Goal: Information Seeking & Learning: Learn about a topic

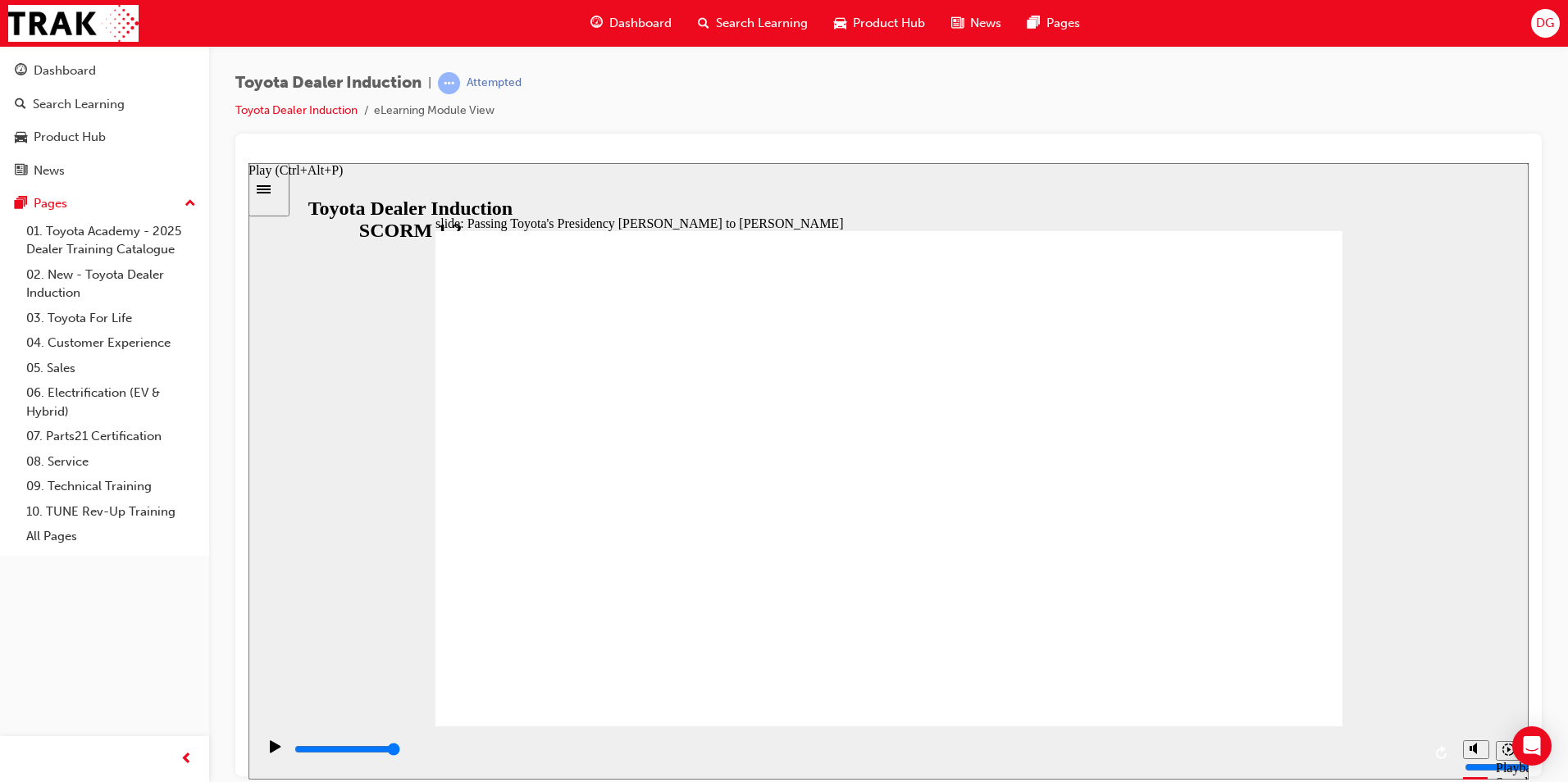
click at [271, 750] on icon "Play (Ctrl+Alt+P)" at bounding box center [275, 746] width 11 height 13
click at [270, 748] on icon "Play (Ctrl+Alt+P)" at bounding box center [275, 746] width 12 height 13
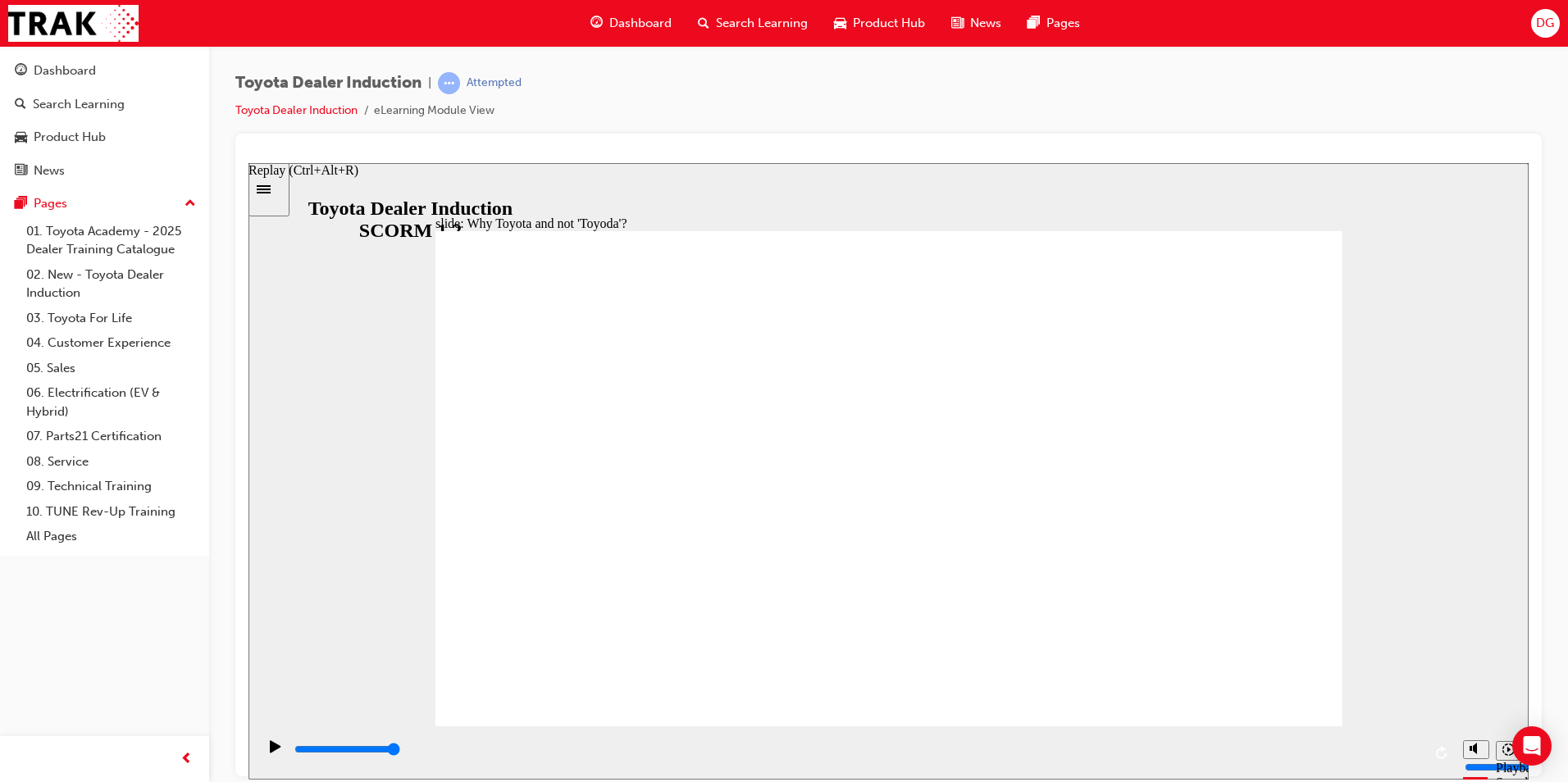
click at [1445, 758] on icon "Replay (Ctrl+Alt+R)" at bounding box center [1442, 751] width 13 height 13
click at [722, 79] on div "Toyota Dealer Induction | Attempted Toyota Dealer Induction eLearning Module Vi…" at bounding box center [888, 102] width 1306 height 61
type input "43200"
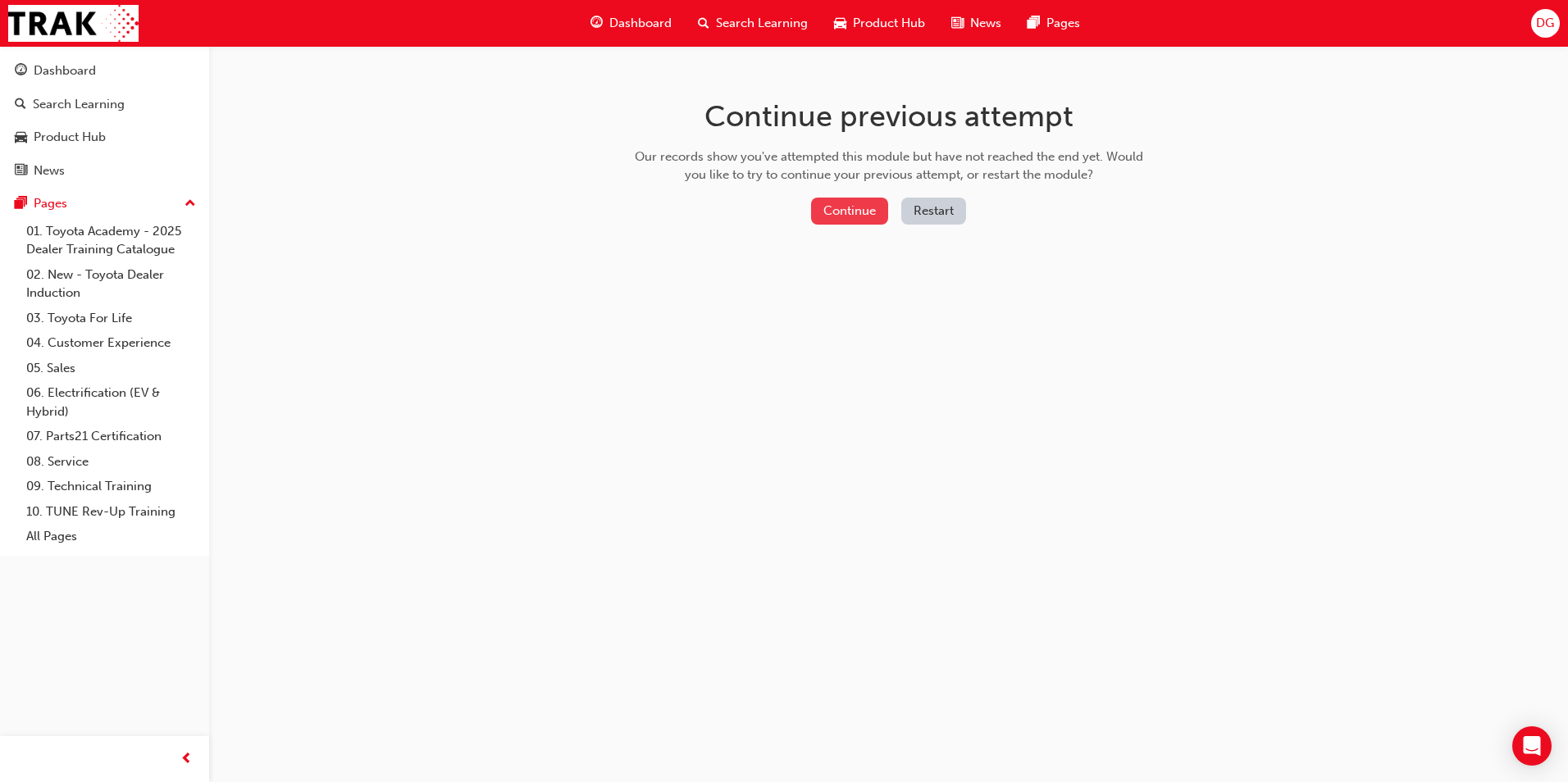
click at [860, 204] on button "Continue" at bounding box center [850, 211] width 77 height 27
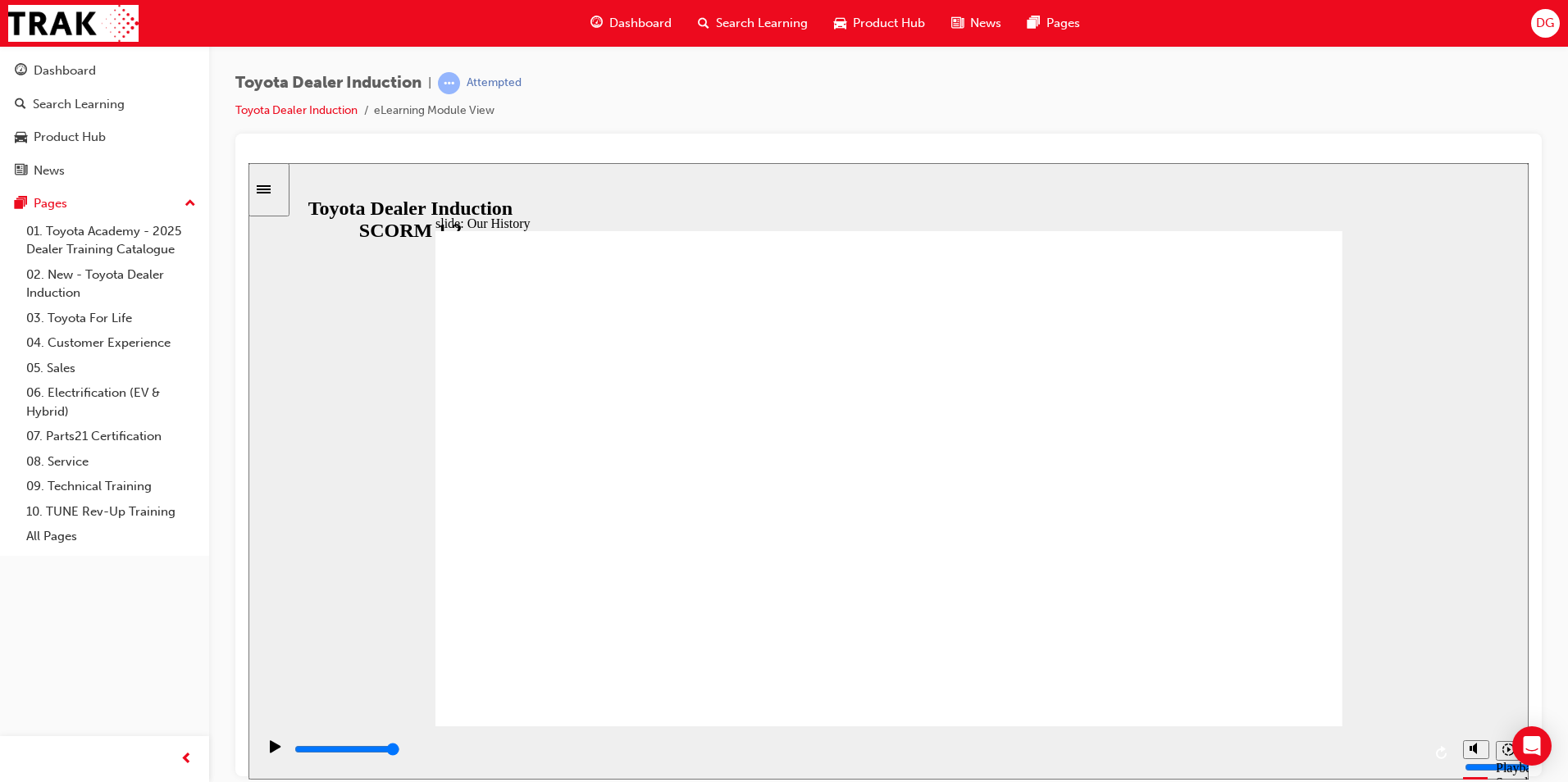
type input "8300"
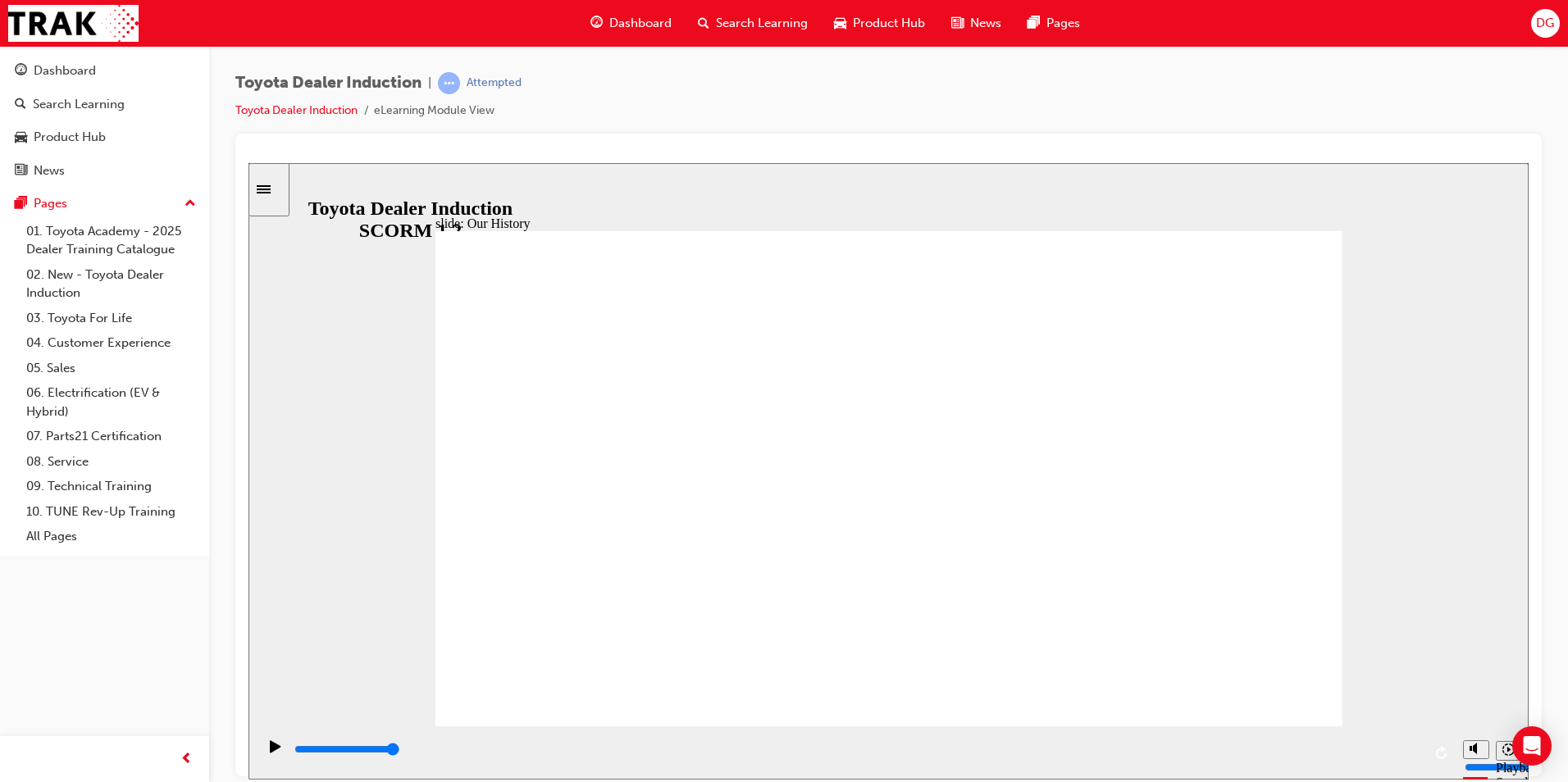
drag, startPoint x: 631, startPoint y: 627, endPoint x: 895, endPoint y: 623, distance: 264.0
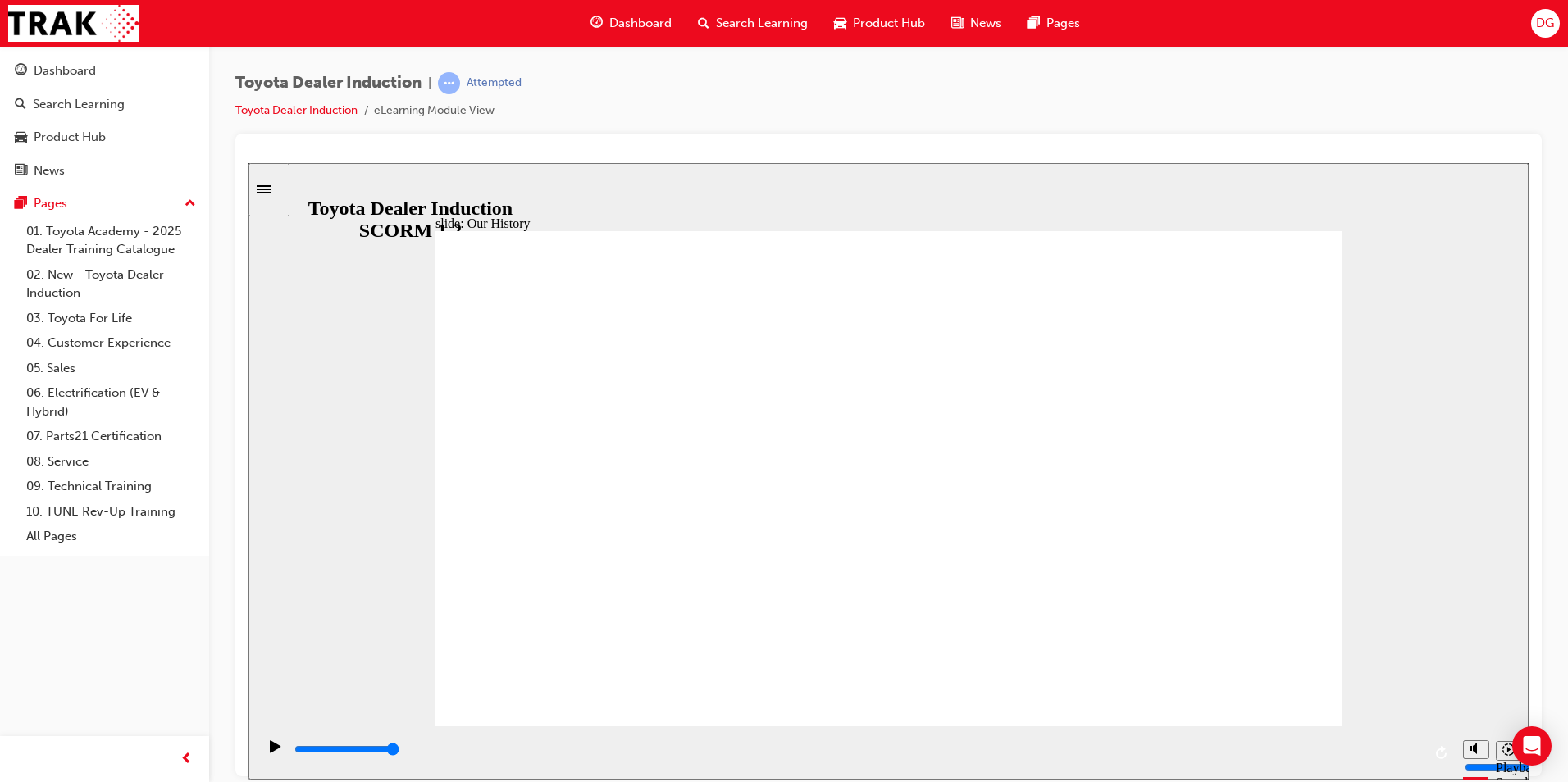
type input "2"
drag, startPoint x: 1134, startPoint y: 624, endPoint x: 991, endPoint y: 638, distance: 143.7
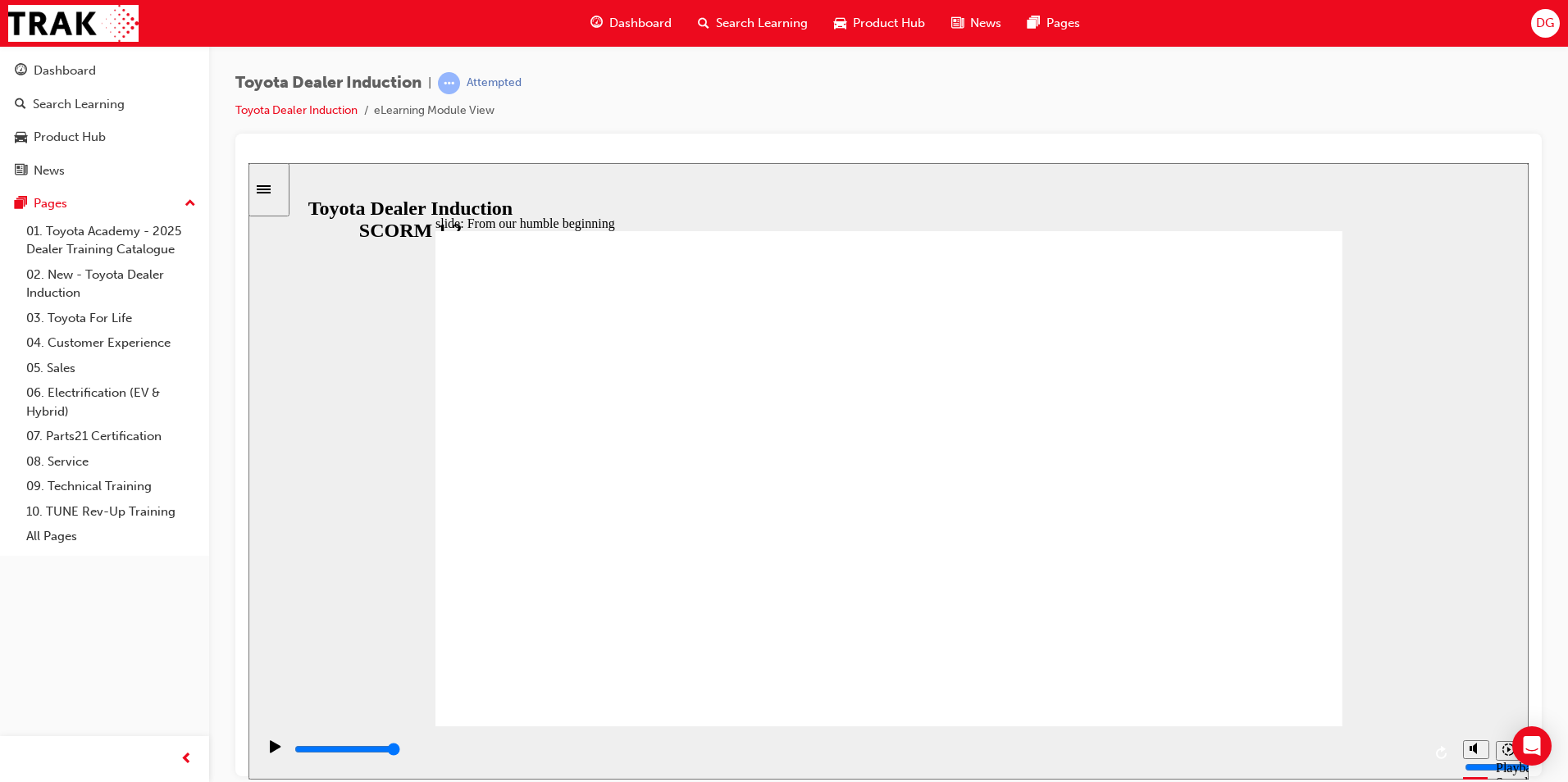
type input "3100"
radio input "true"
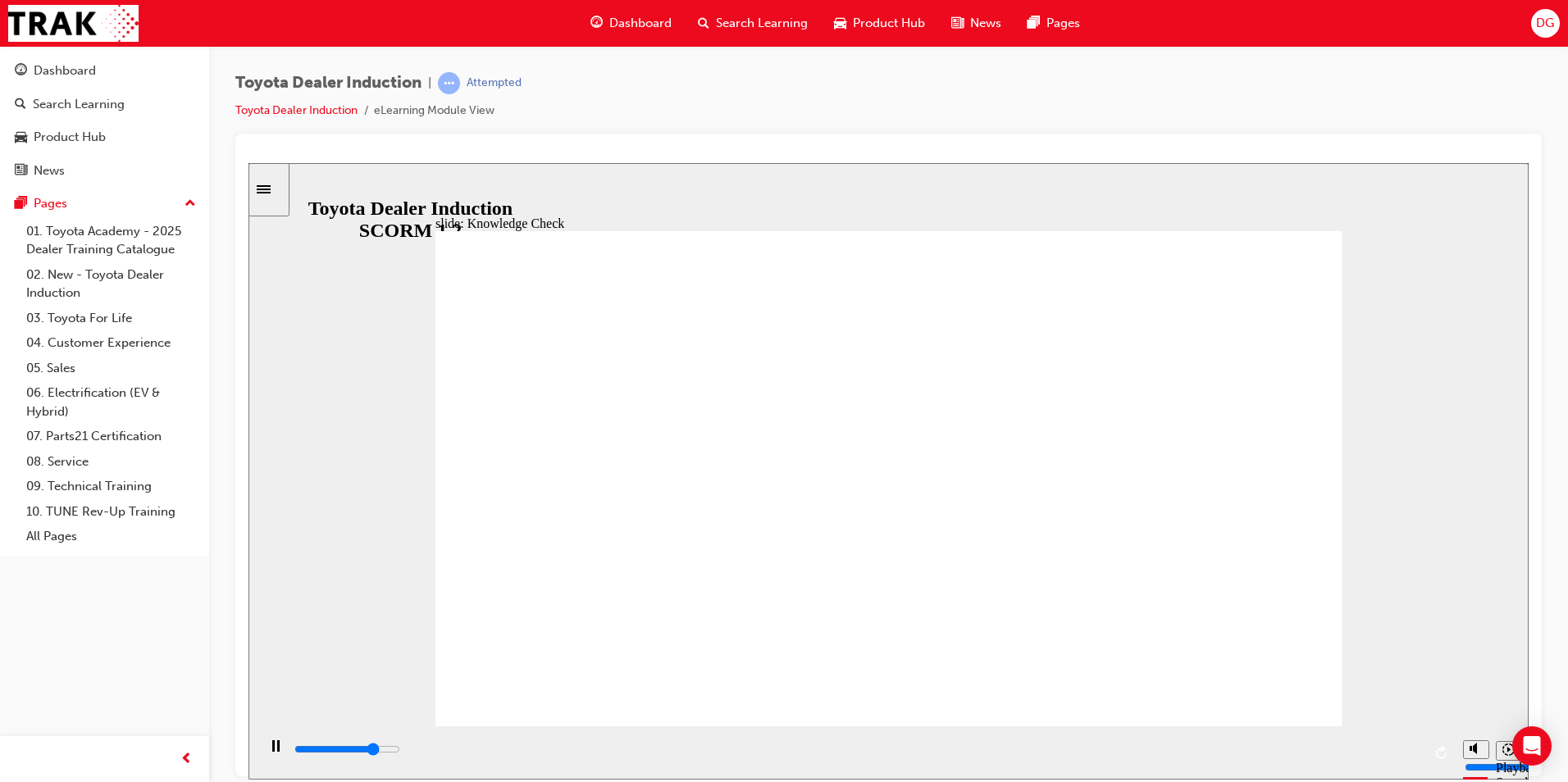
type input "5000"
radio input "true"
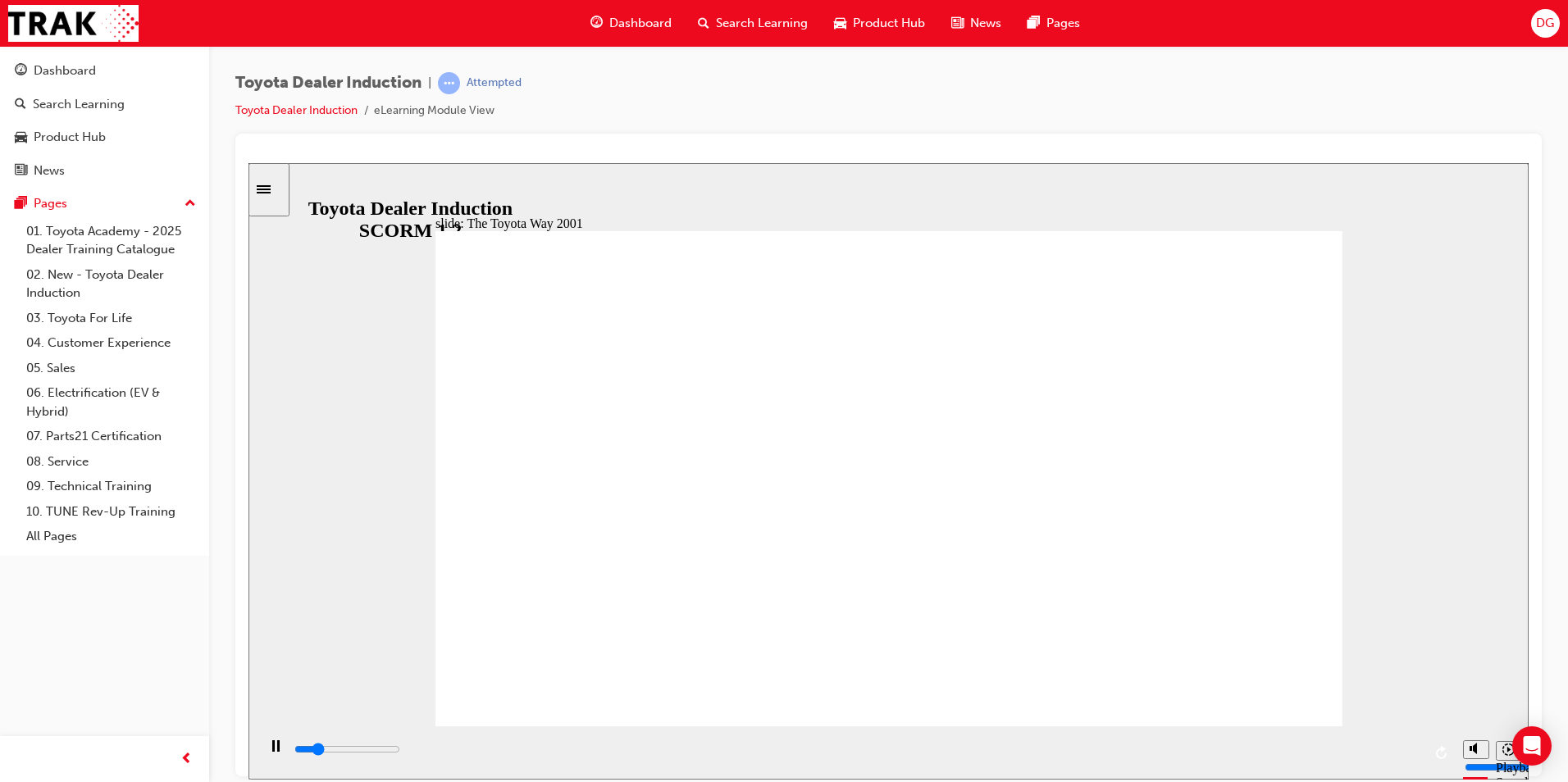
click at [1469, 444] on div "slide: The Toyota Way 2001 Rectangle 6 Toyota Way 2001 Challenge In 2001, as To…" at bounding box center [888, 471] width 1280 height 617
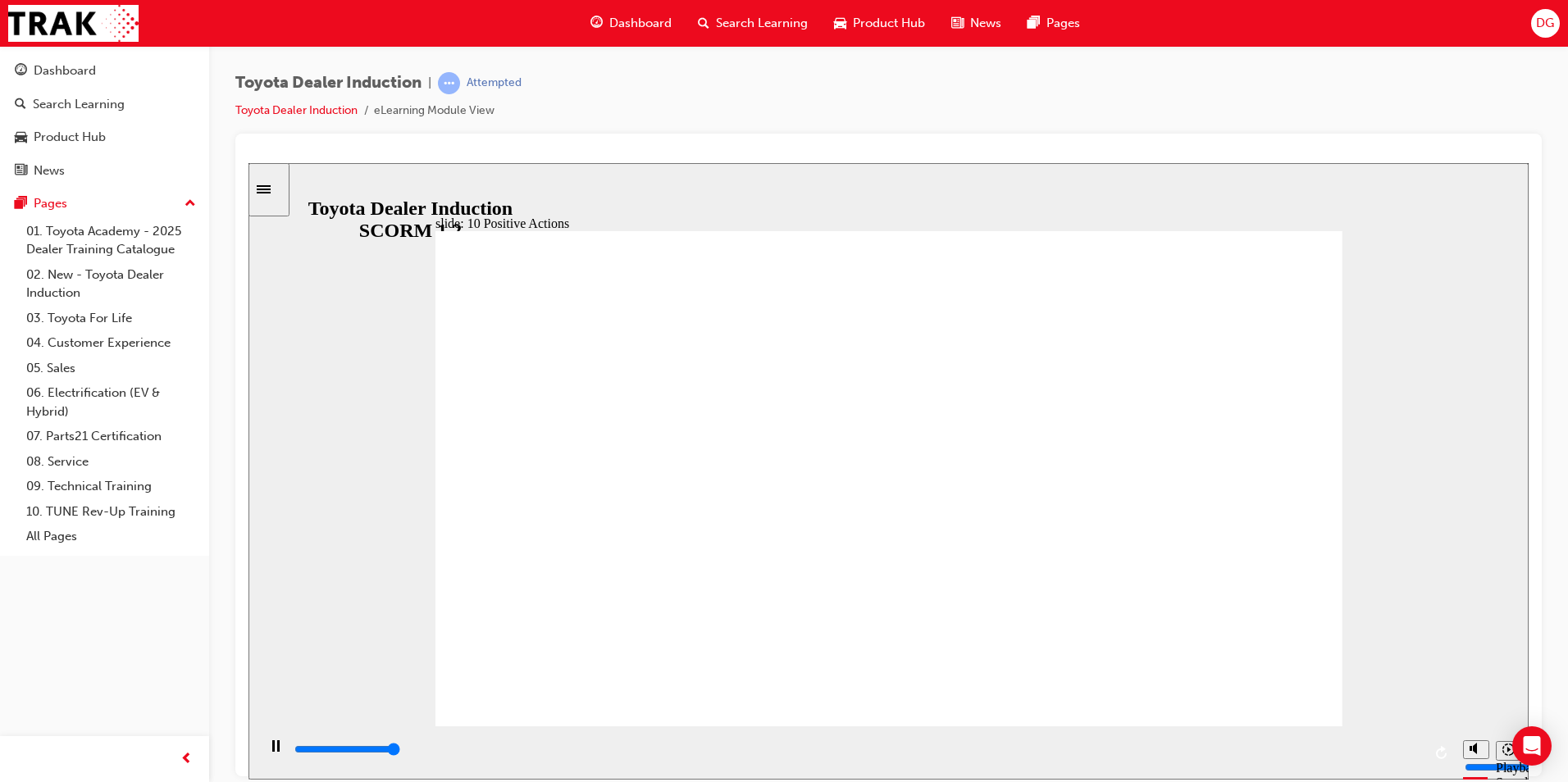
type input "19900"
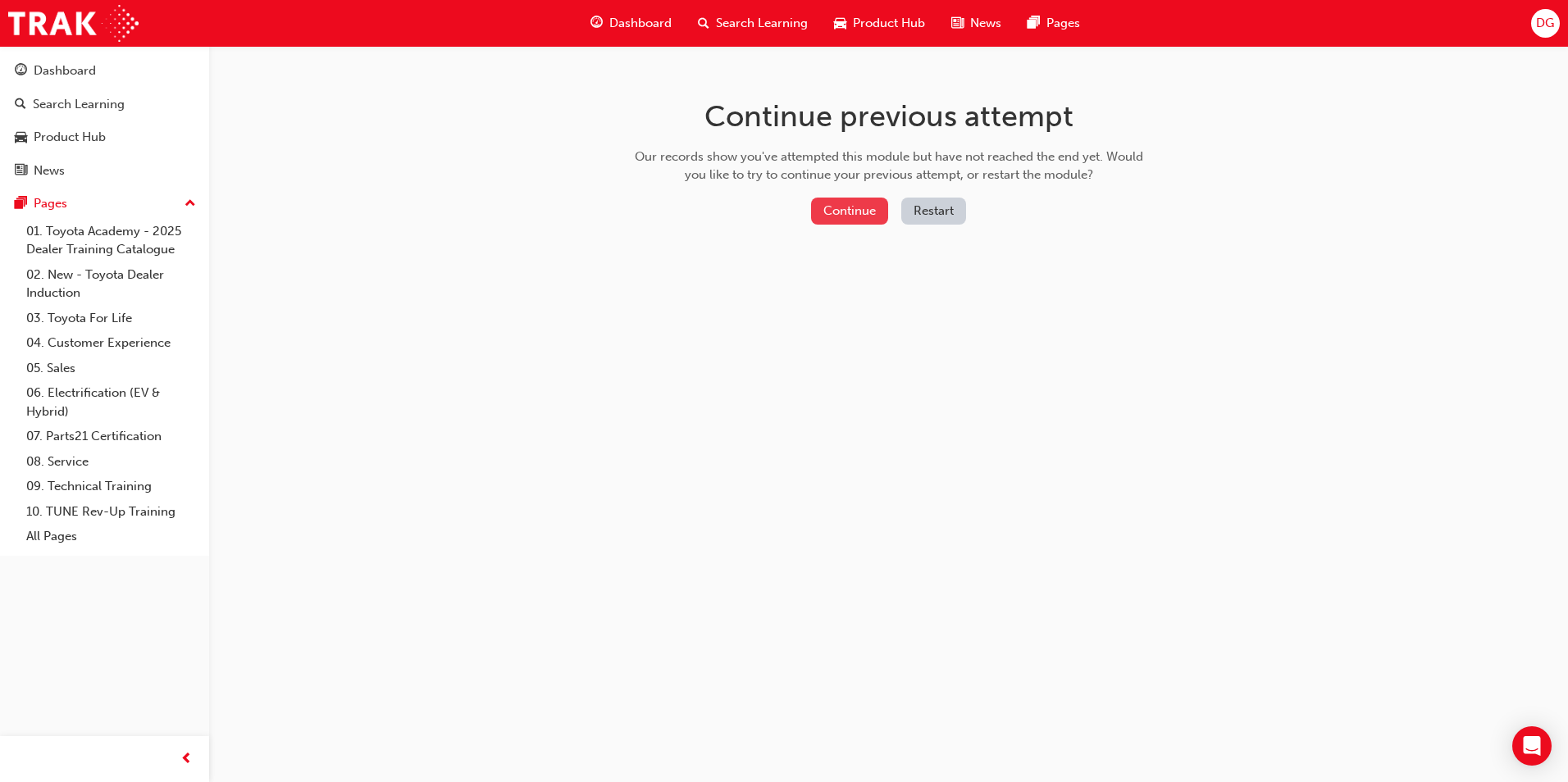
click at [850, 220] on button "Continue" at bounding box center [850, 211] width 77 height 27
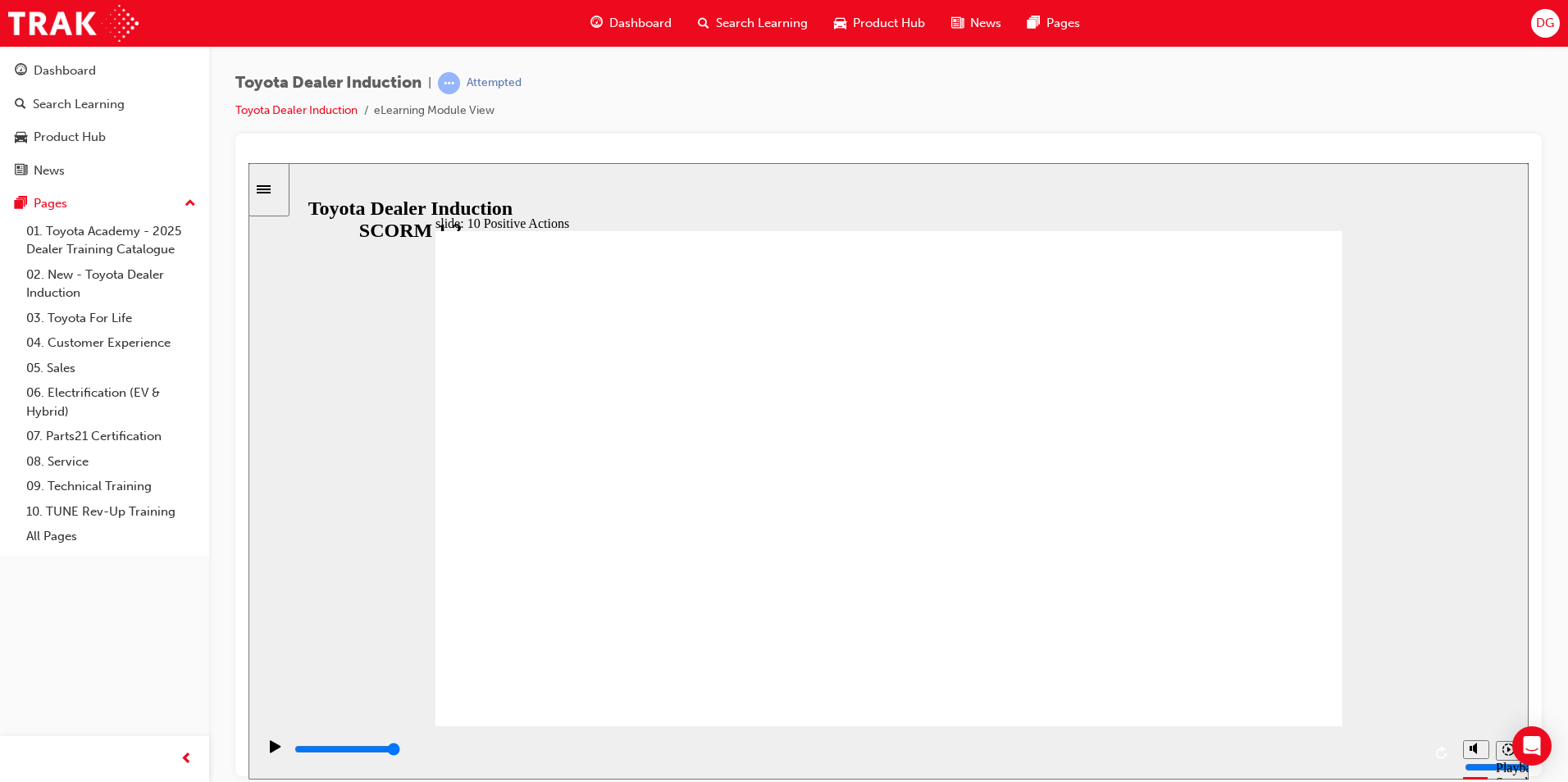
drag, startPoint x: 1226, startPoint y: 330, endPoint x: 954, endPoint y: 578, distance: 368.1
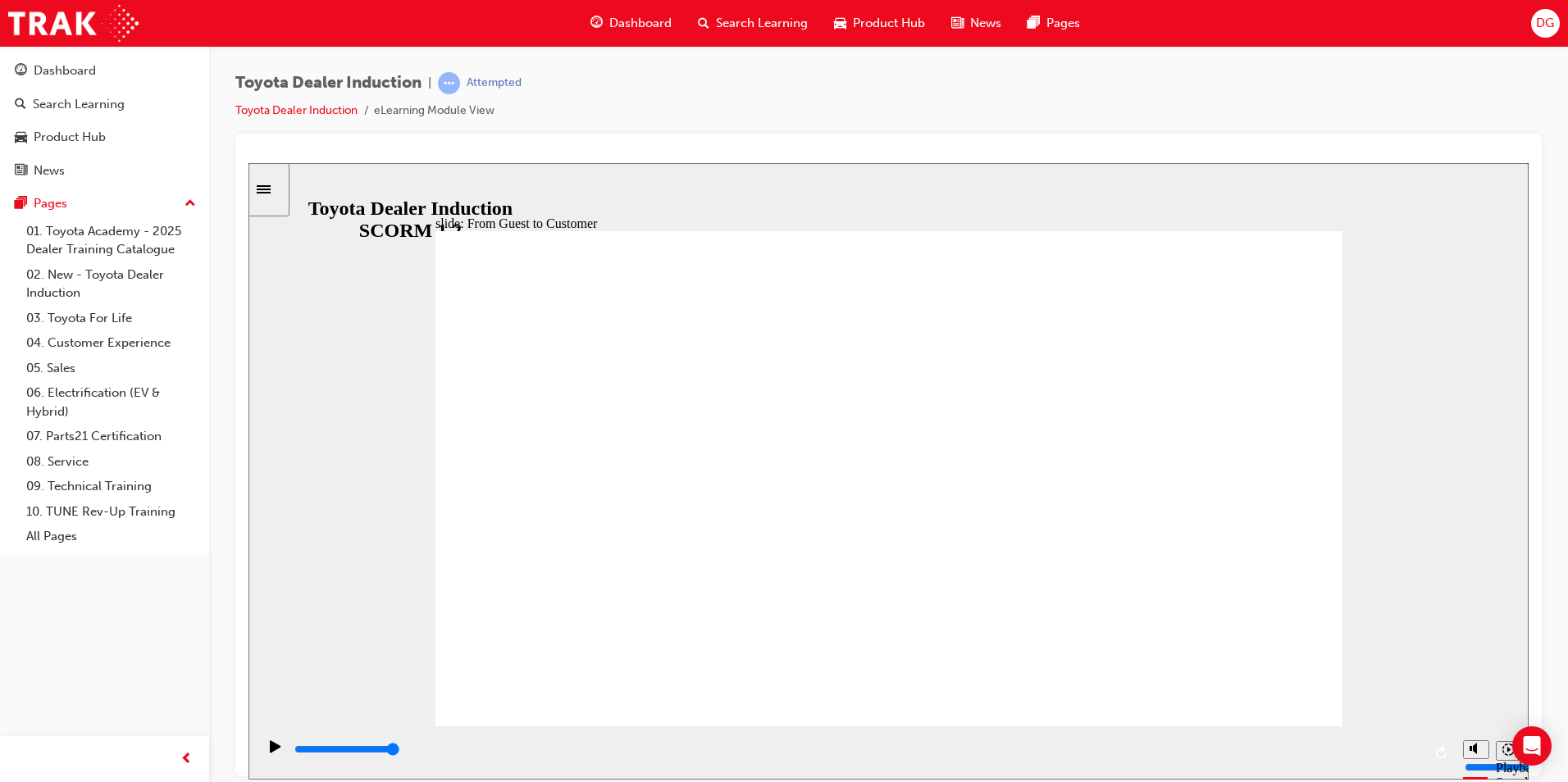
click at [272, 751] on icon "Pause (Ctrl+Alt+P)" at bounding box center [276, 745] width 7 height 12
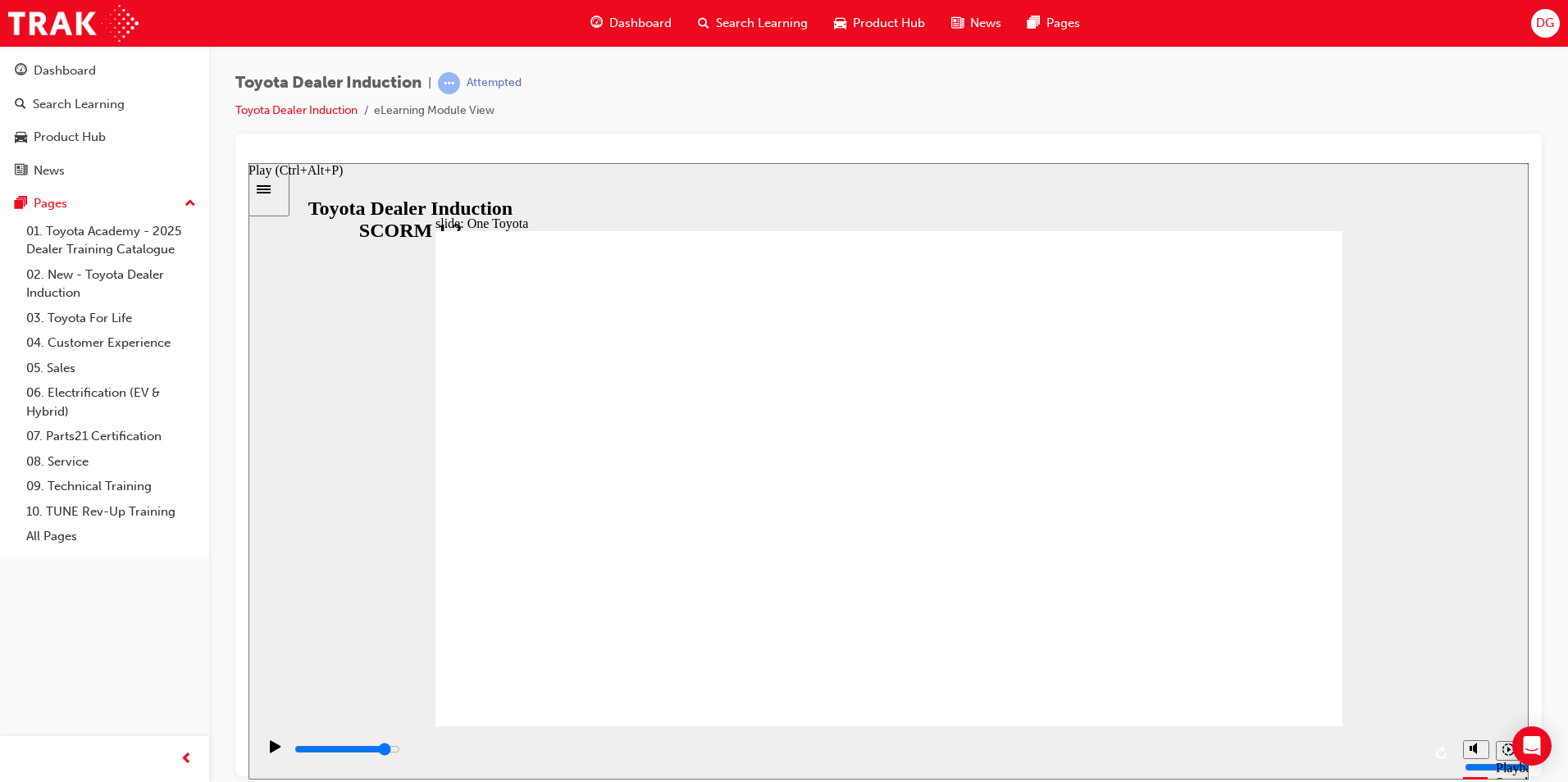
click at [270, 751] on icon "Play (Ctrl+Alt+P)" at bounding box center [275, 746] width 11 height 13
click at [278, 752] on div "Close navigation" at bounding box center [258, 759] width 90 height 28
click at [268, 751] on div "Close navigation" at bounding box center [258, 759] width 90 height 28
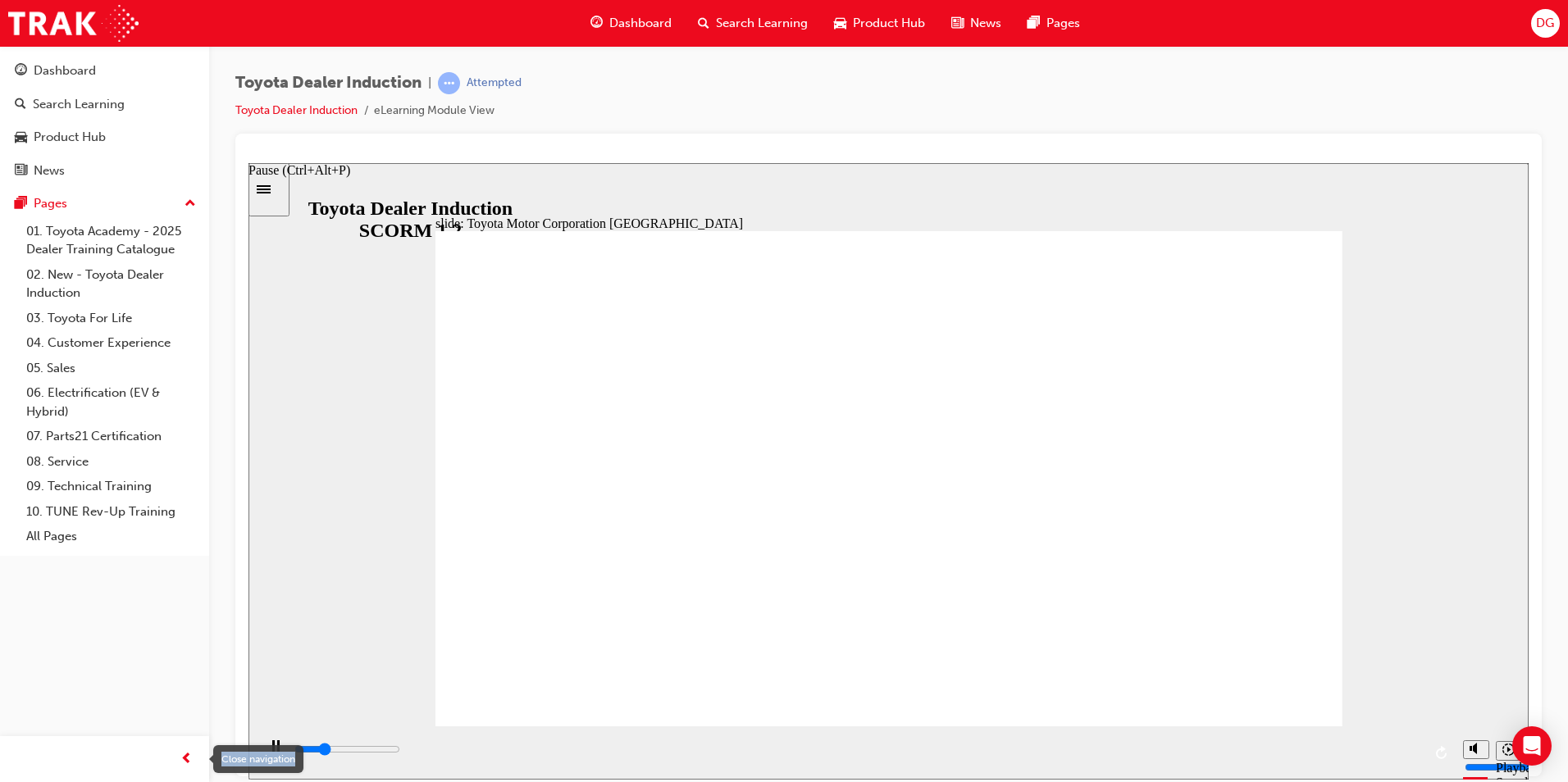
click at [268, 751] on div "Close navigation" at bounding box center [258, 759] width 90 height 28
drag, startPoint x: 517, startPoint y: 912, endPoint x: 370, endPoint y: 404, distance: 528.8
click at [370, 404] on div "slide: Toyota Motor Corporation Australia Rectangle 3 Toyota Motor Corporation …" at bounding box center [888, 471] width 1280 height 617
click at [272, 746] on icon "Pause (Ctrl+Alt+P)" at bounding box center [276, 745] width 7 height 12
click at [272, 746] on icon "Play (Ctrl+Alt+P)" at bounding box center [275, 746] width 12 height 13
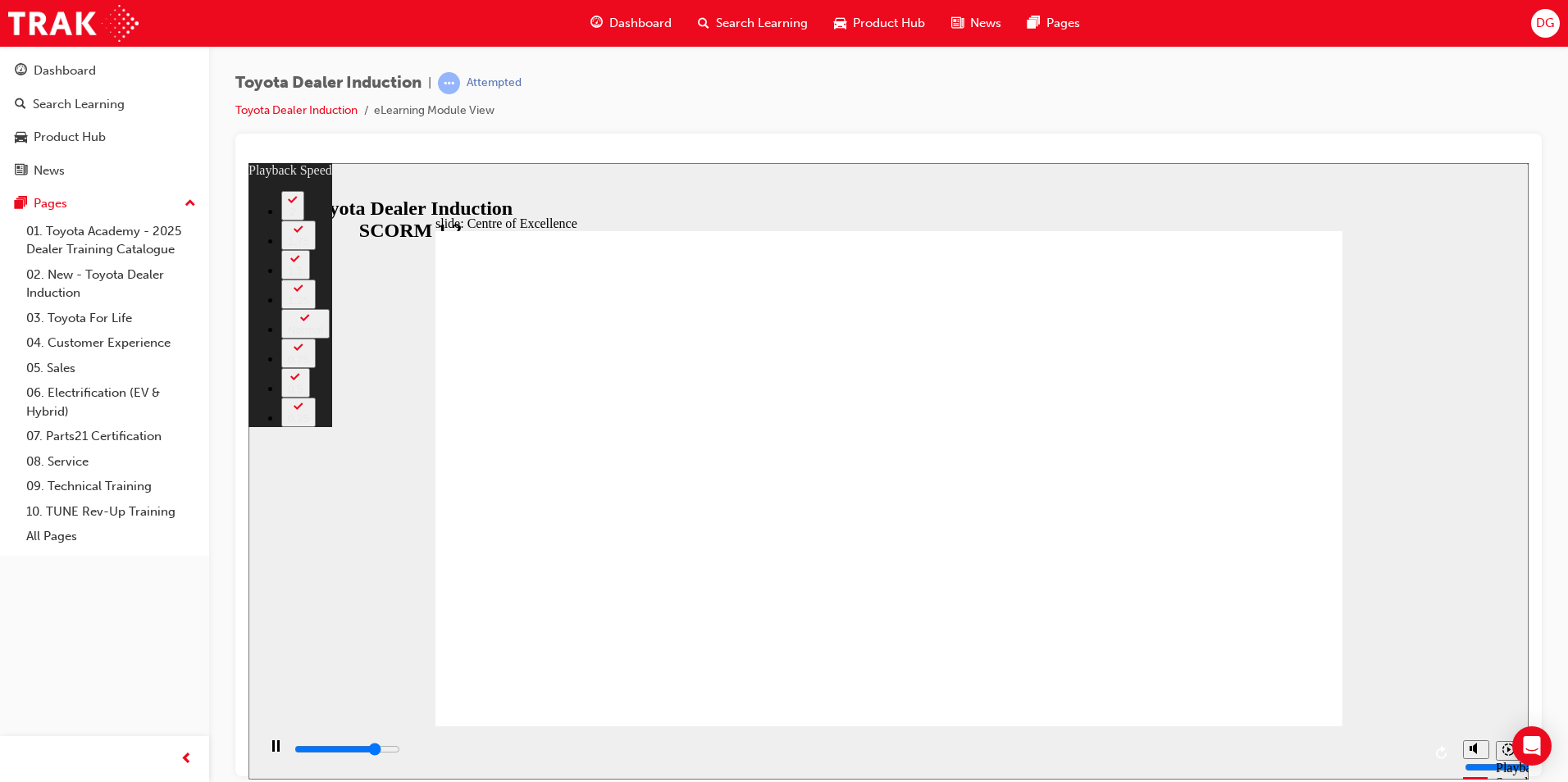
type input "12200"
type input "0"
type input "12400"
type input "0"
type input "12700"
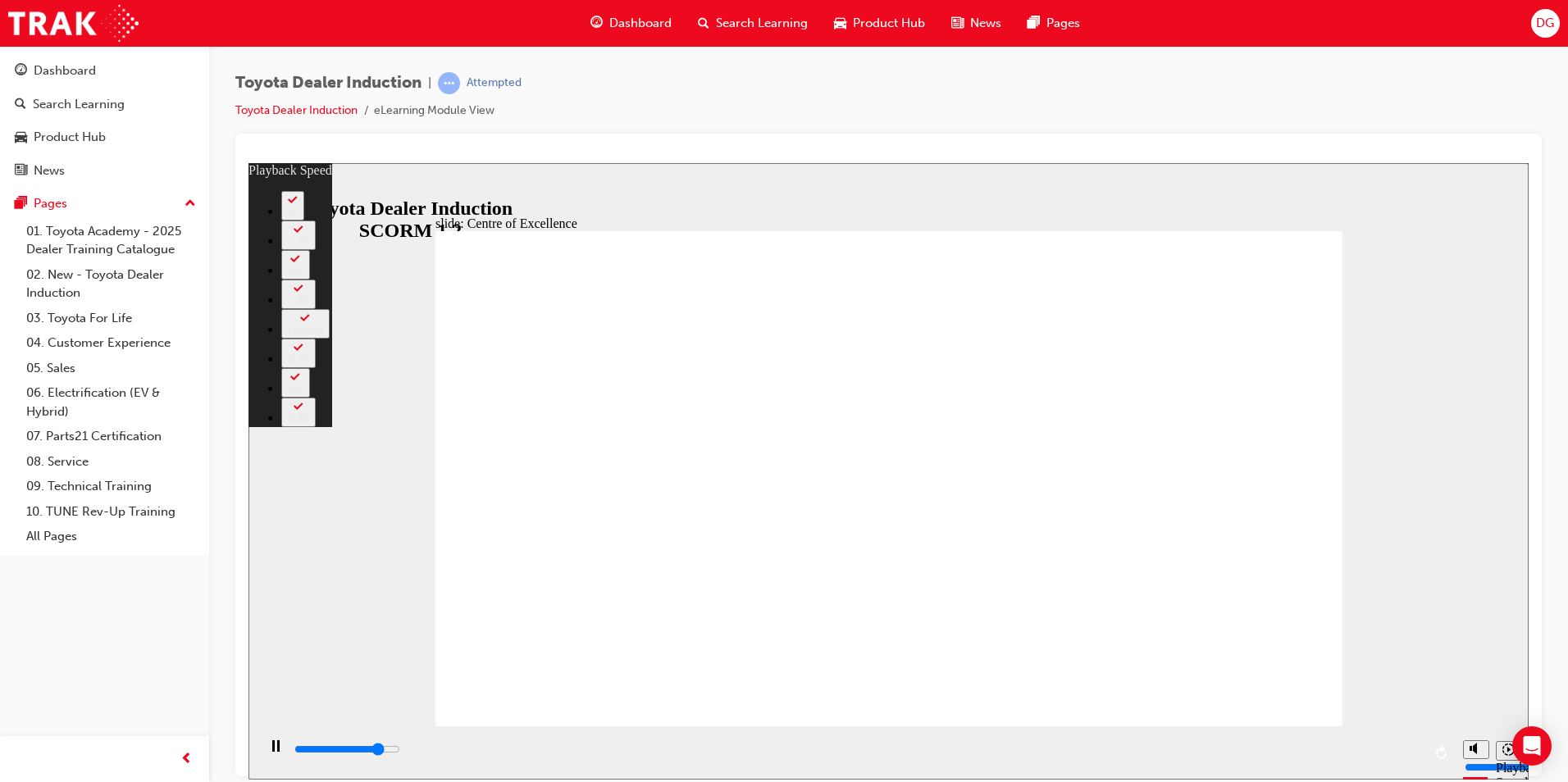
type input "0"
type input "13000"
type input "1"
type input "13200"
type input "1"
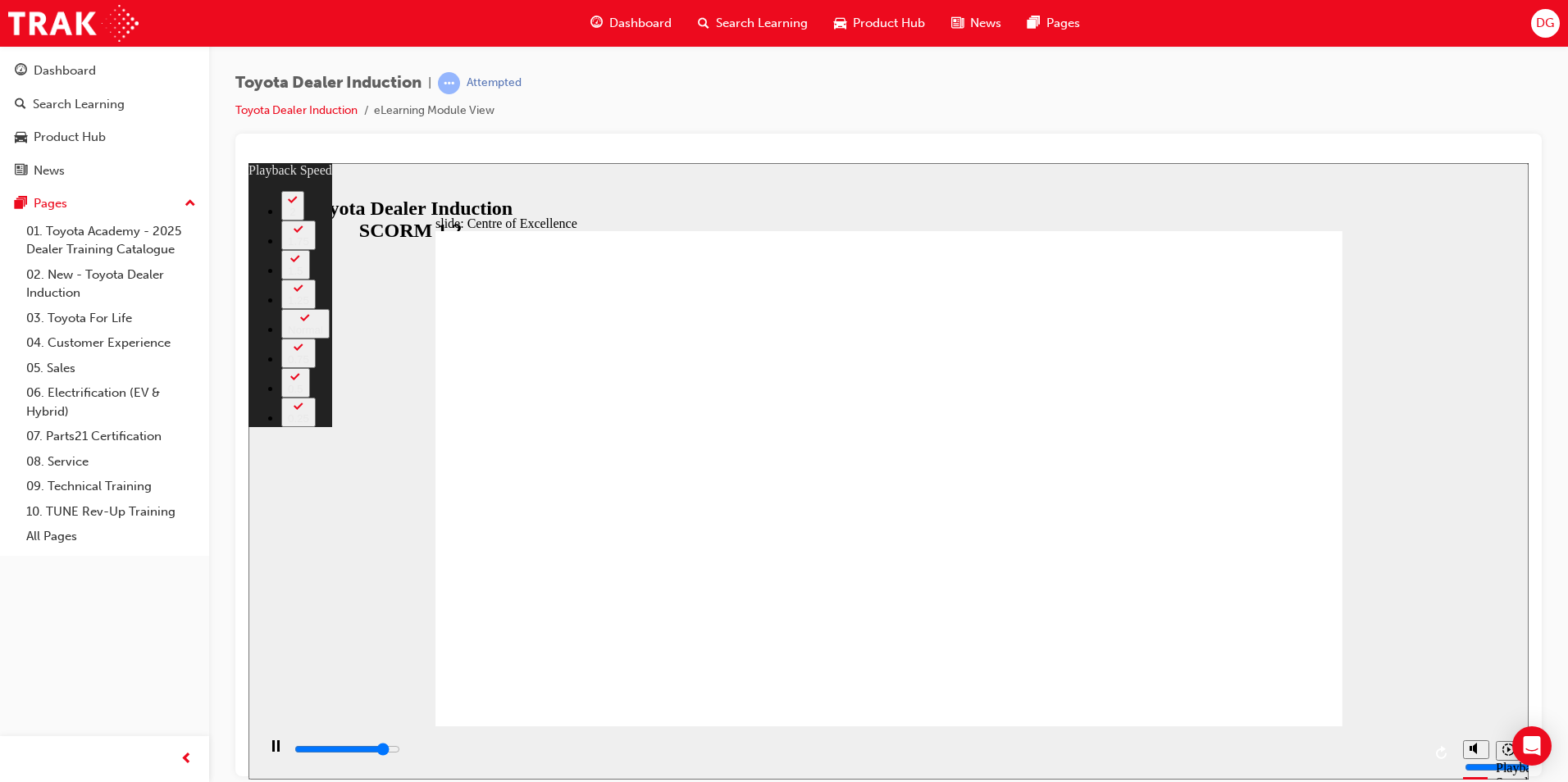
type input "13500"
type input "1"
type input "13800"
type input "2"
type input "14000"
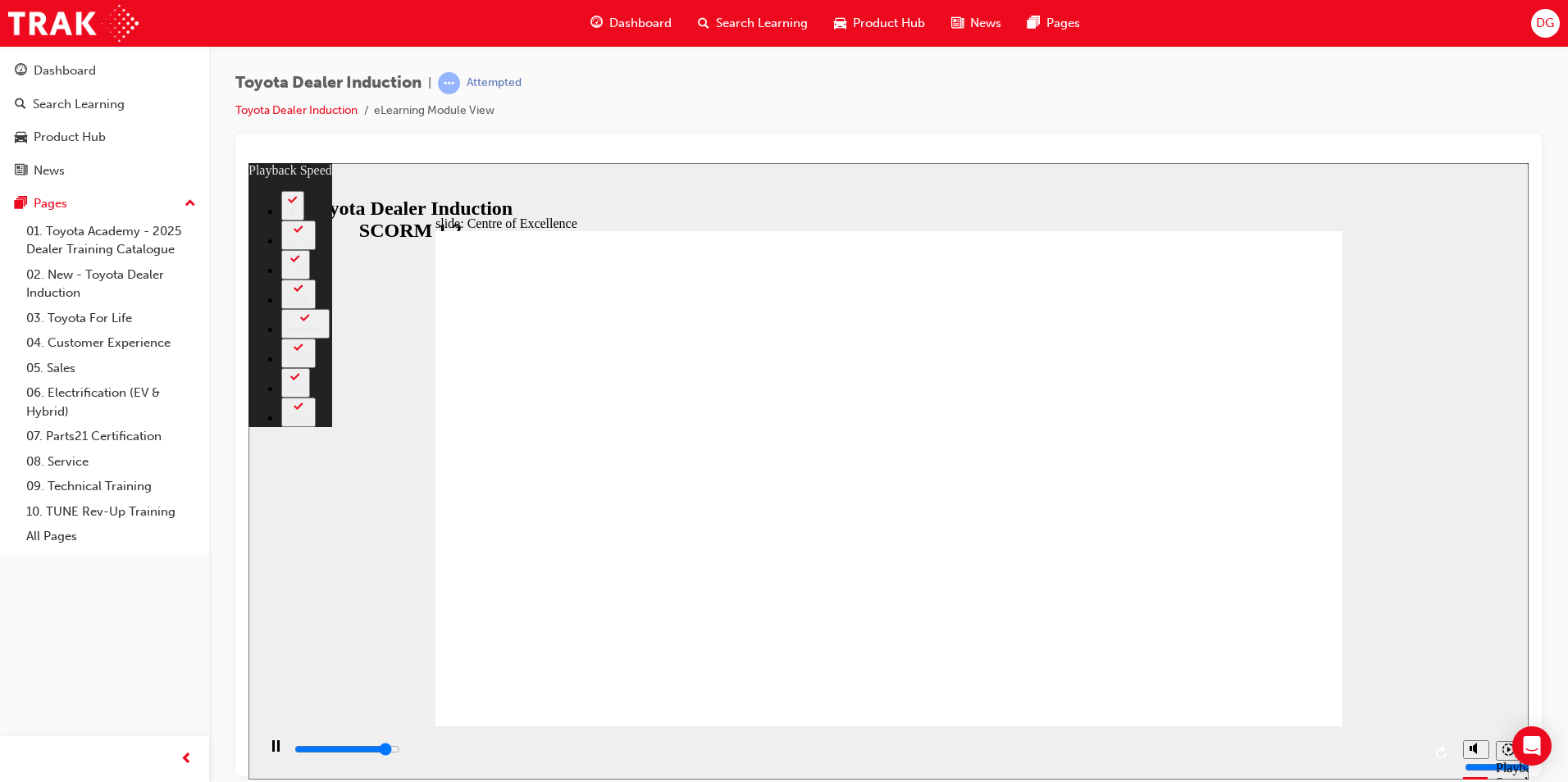
type input "2"
type input "14300"
type input "2"
type input "14500"
type input "2"
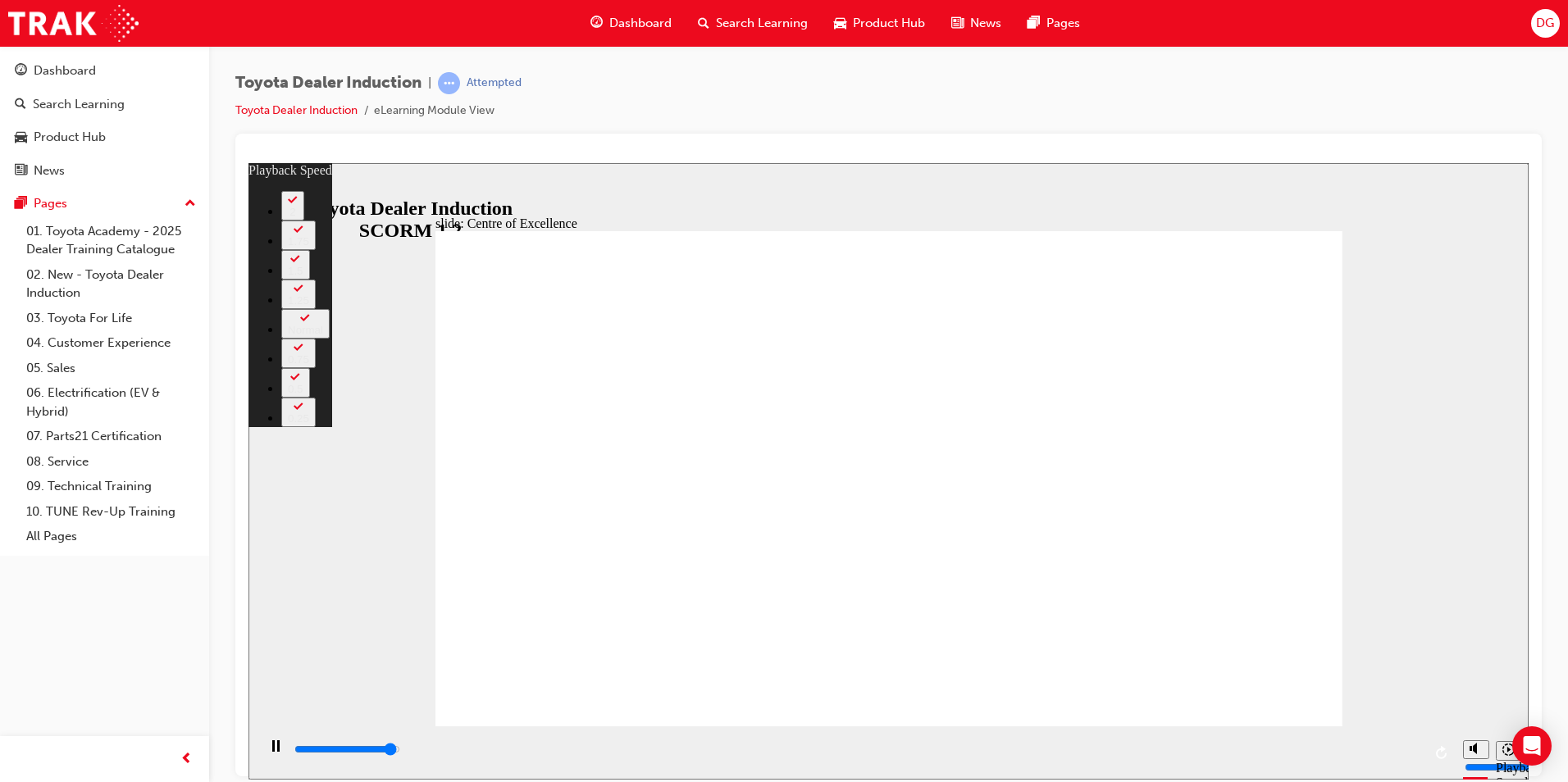
type input "14800"
type input "3"
type input "15000"
type input "3"
type input "15100"
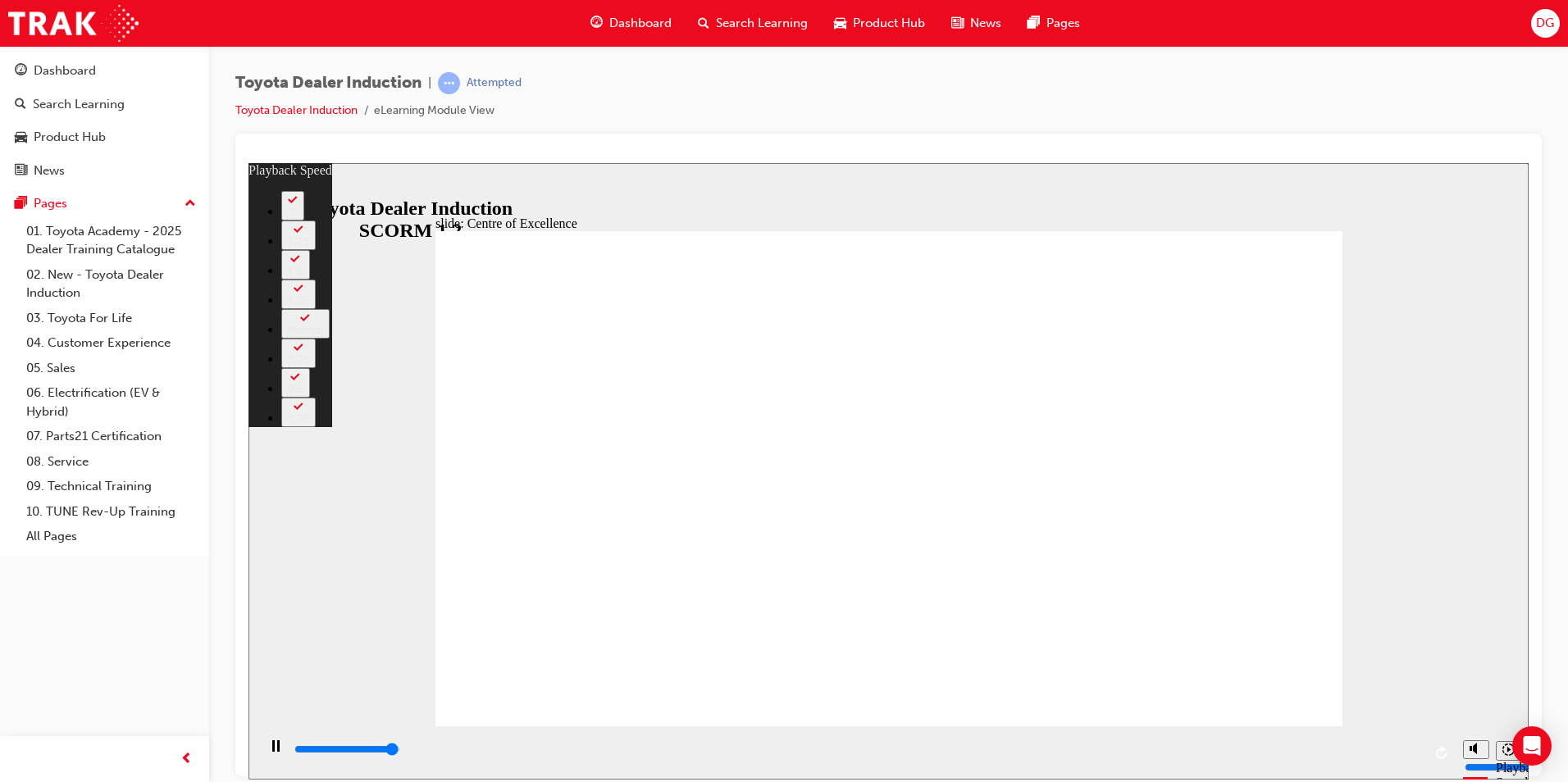
type input "3"
type input "15300"
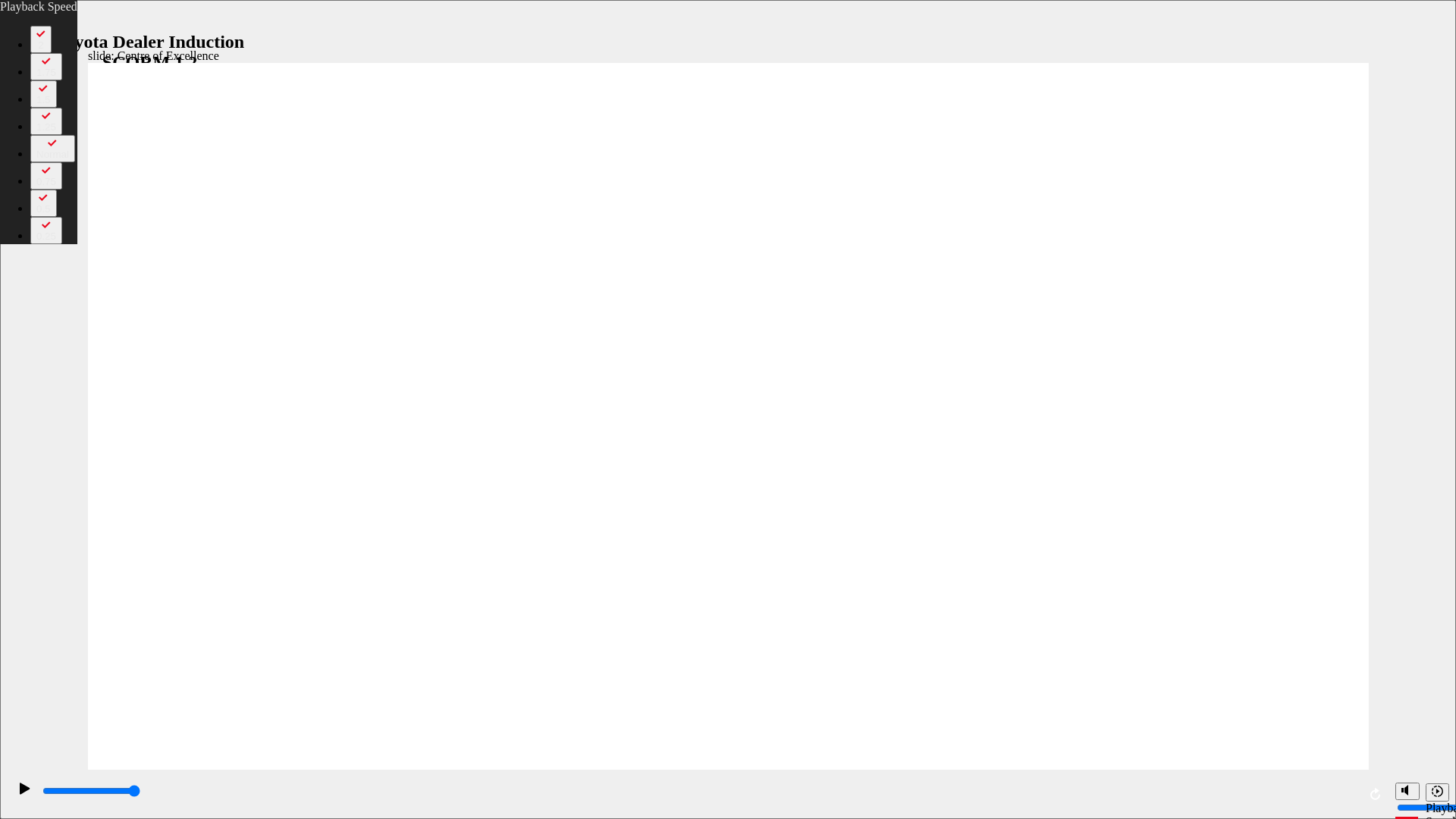
type input "99"
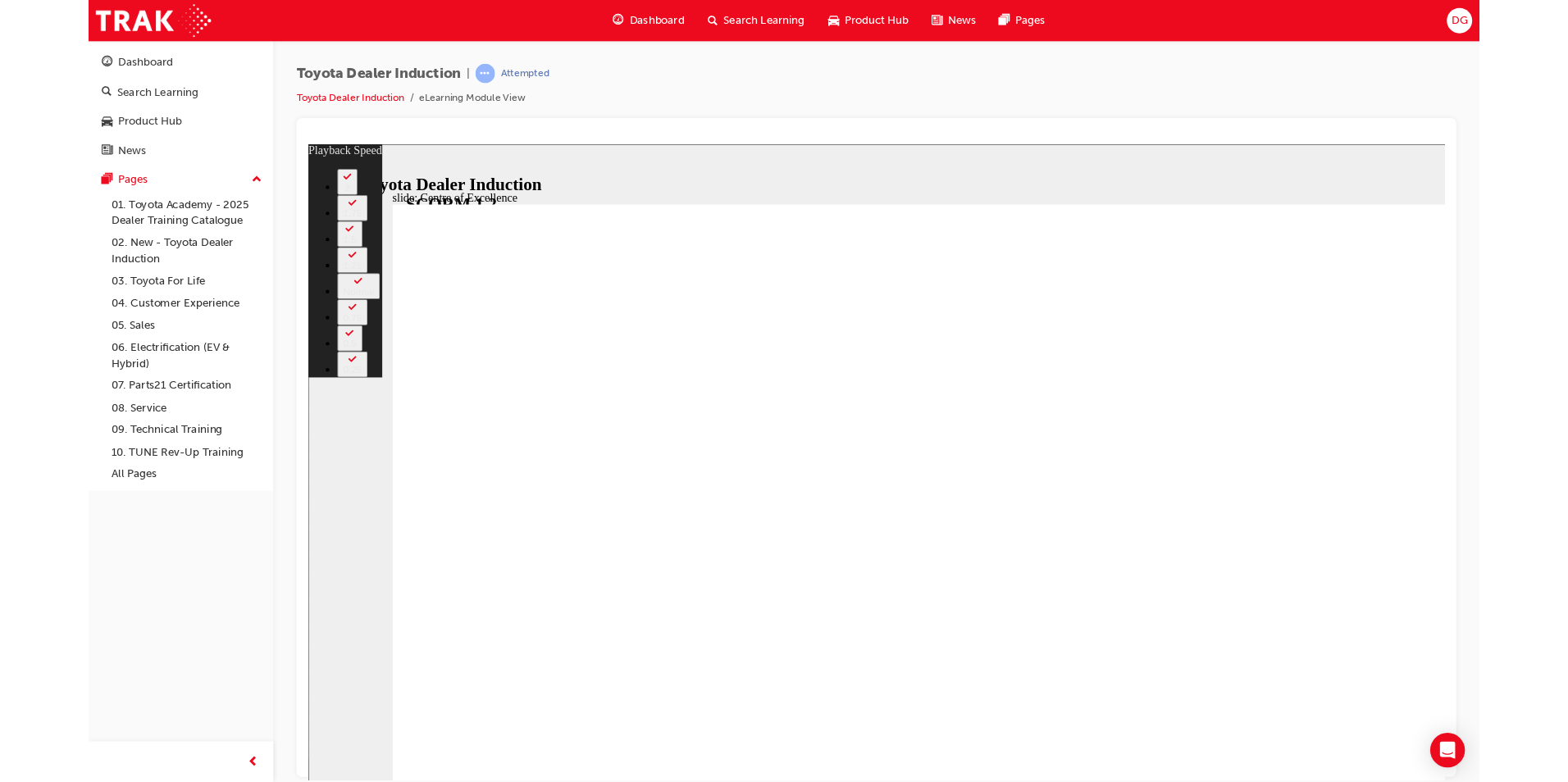
type input "201"
